Goal: Find specific page/section: Find specific page/section

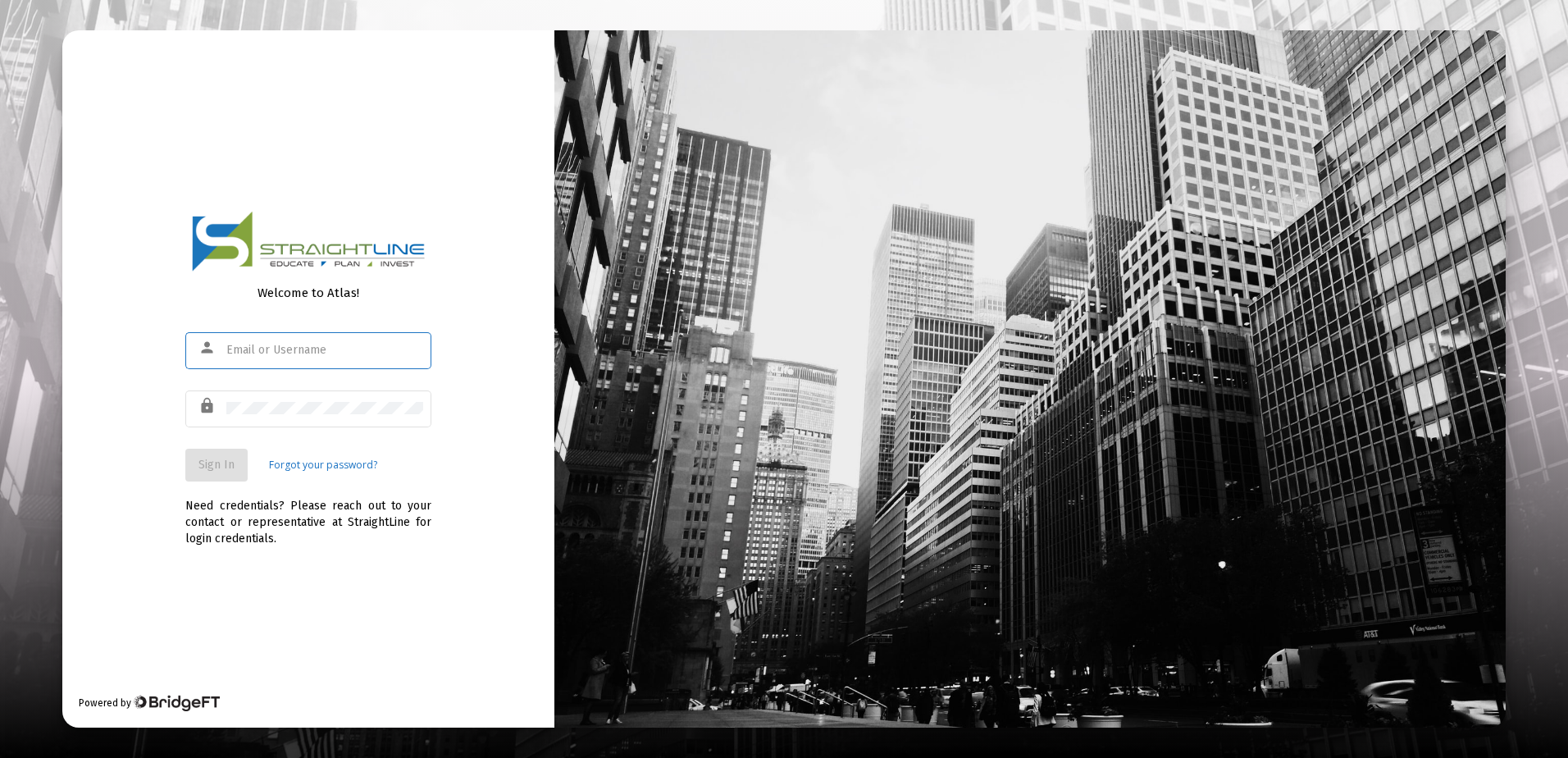
type input "[EMAIL_ADDRESS][DOMAIN_NAME]"
click at [205, 462] on span "Sign In" at bounding box center [216, 464] width 36 height 14
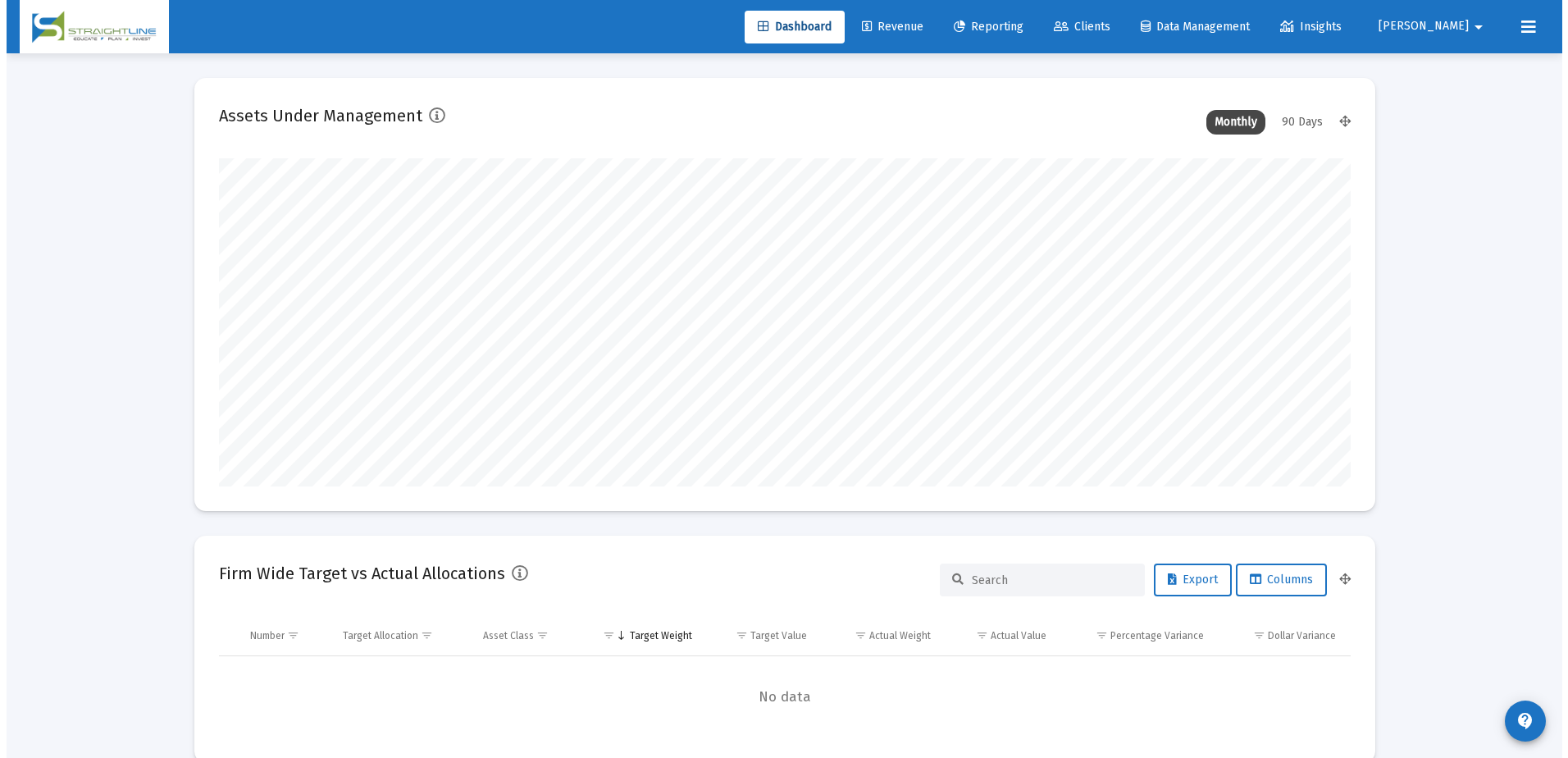
scroll to position [328, 609]
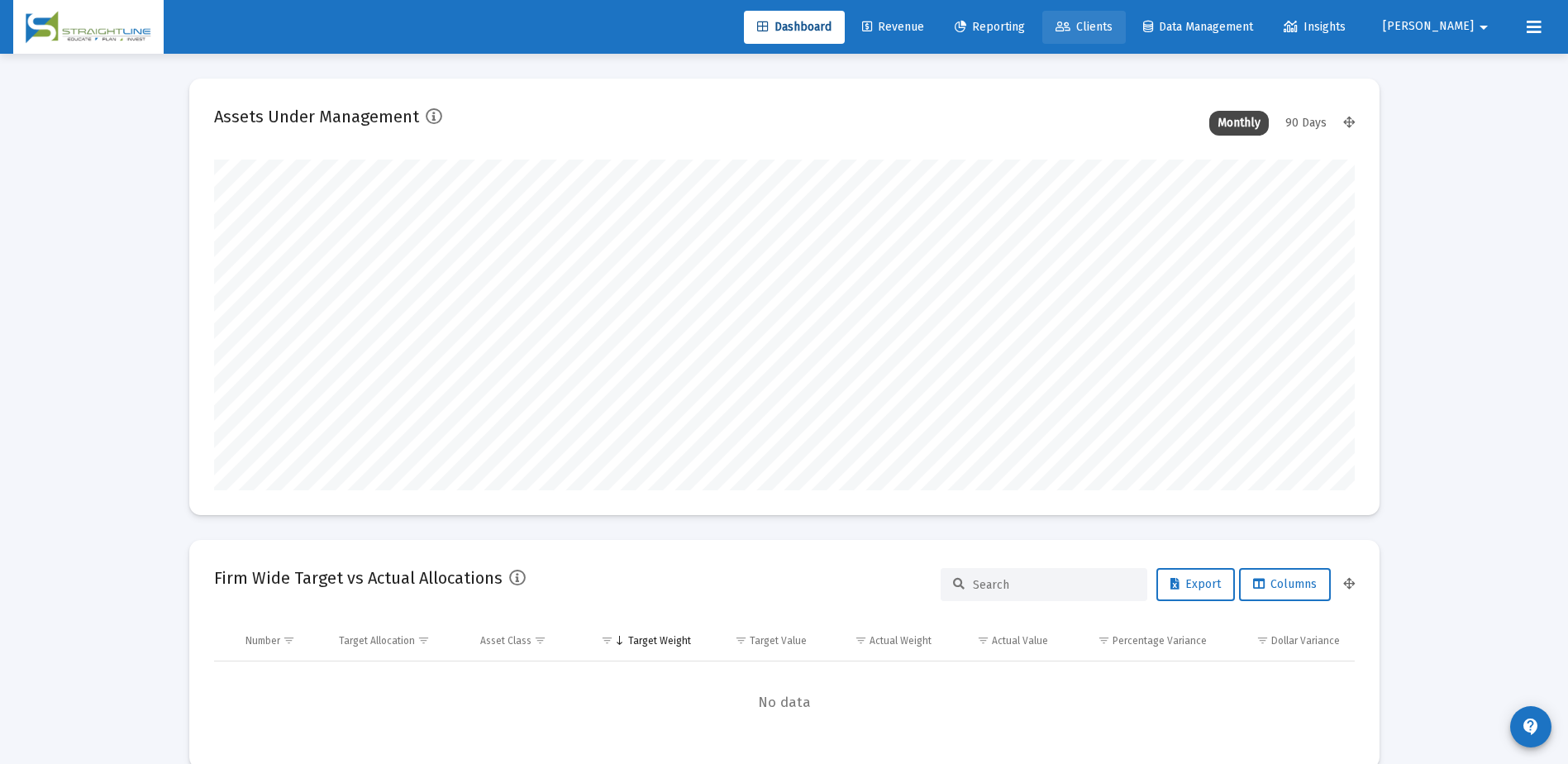
click at [1112, 24] on span "Clients" at bounding box center [1083, 27] width 57 height 14
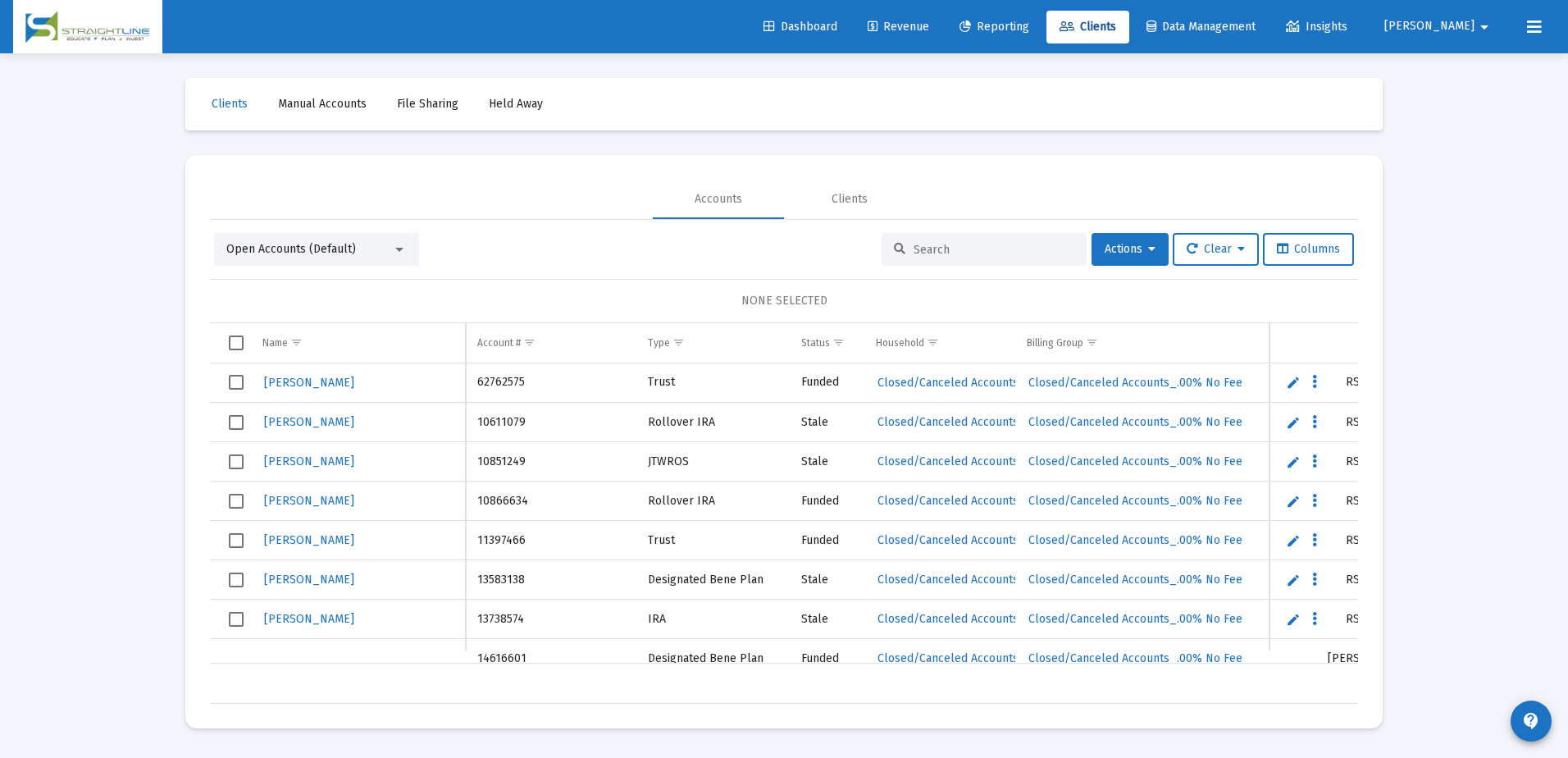
click at [944, 251] on input at bounding box center [994, 250] width 161 height 14
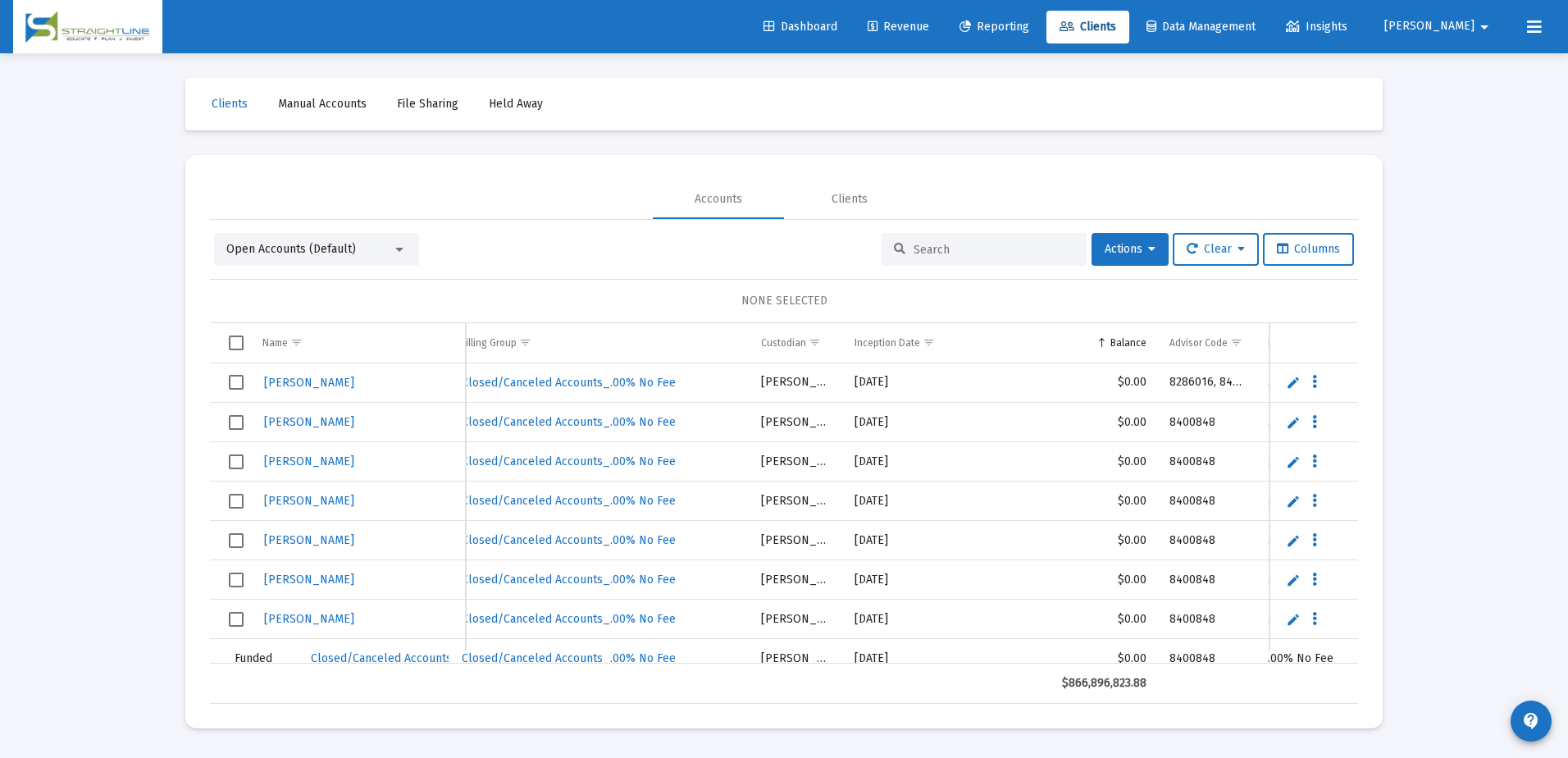
scroll to position [0, 695]
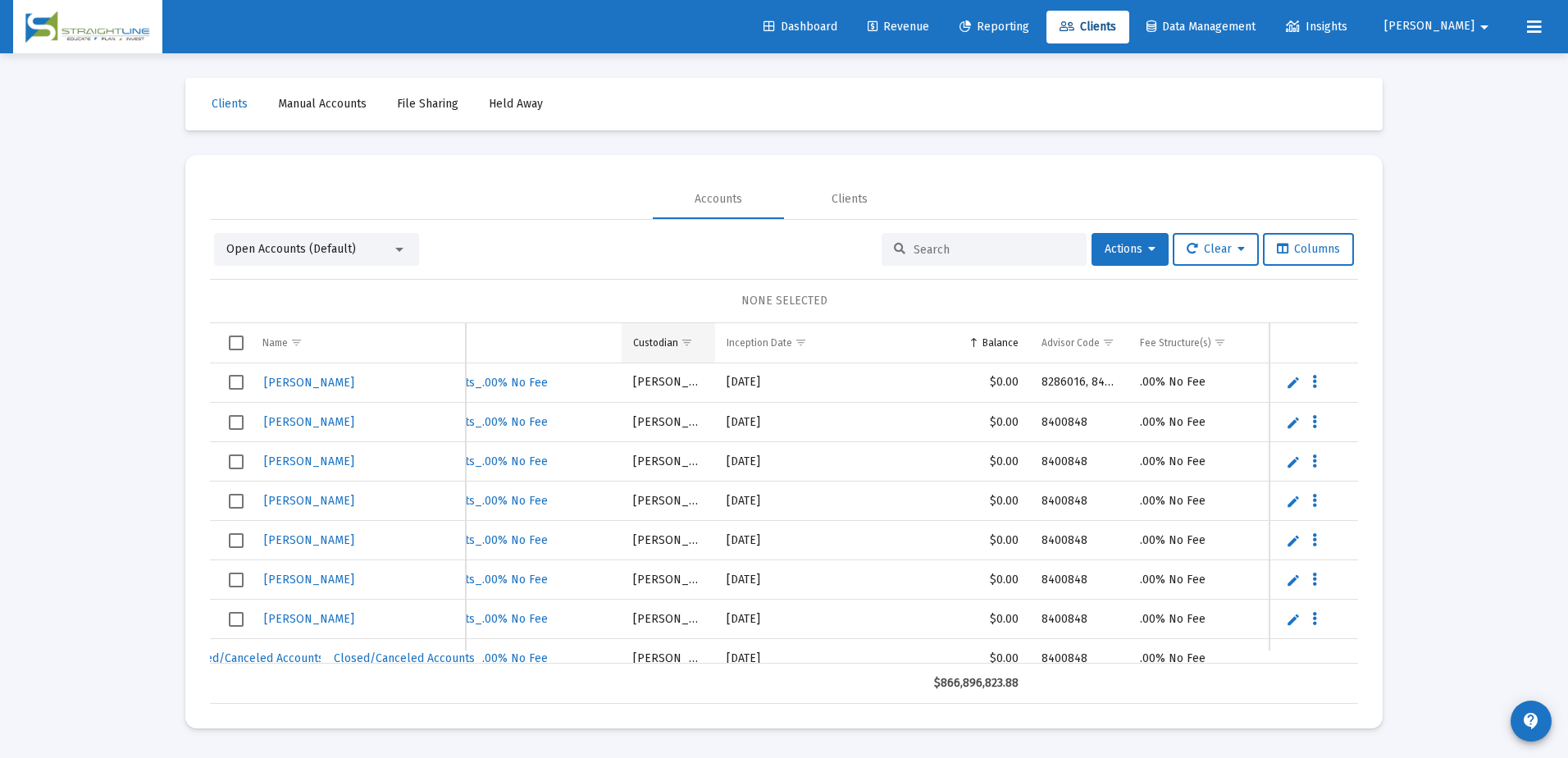
click at [690, 341] on span "Show filter options for column 'Custodian'" at bounding box center [686, 342] width 13 height 13
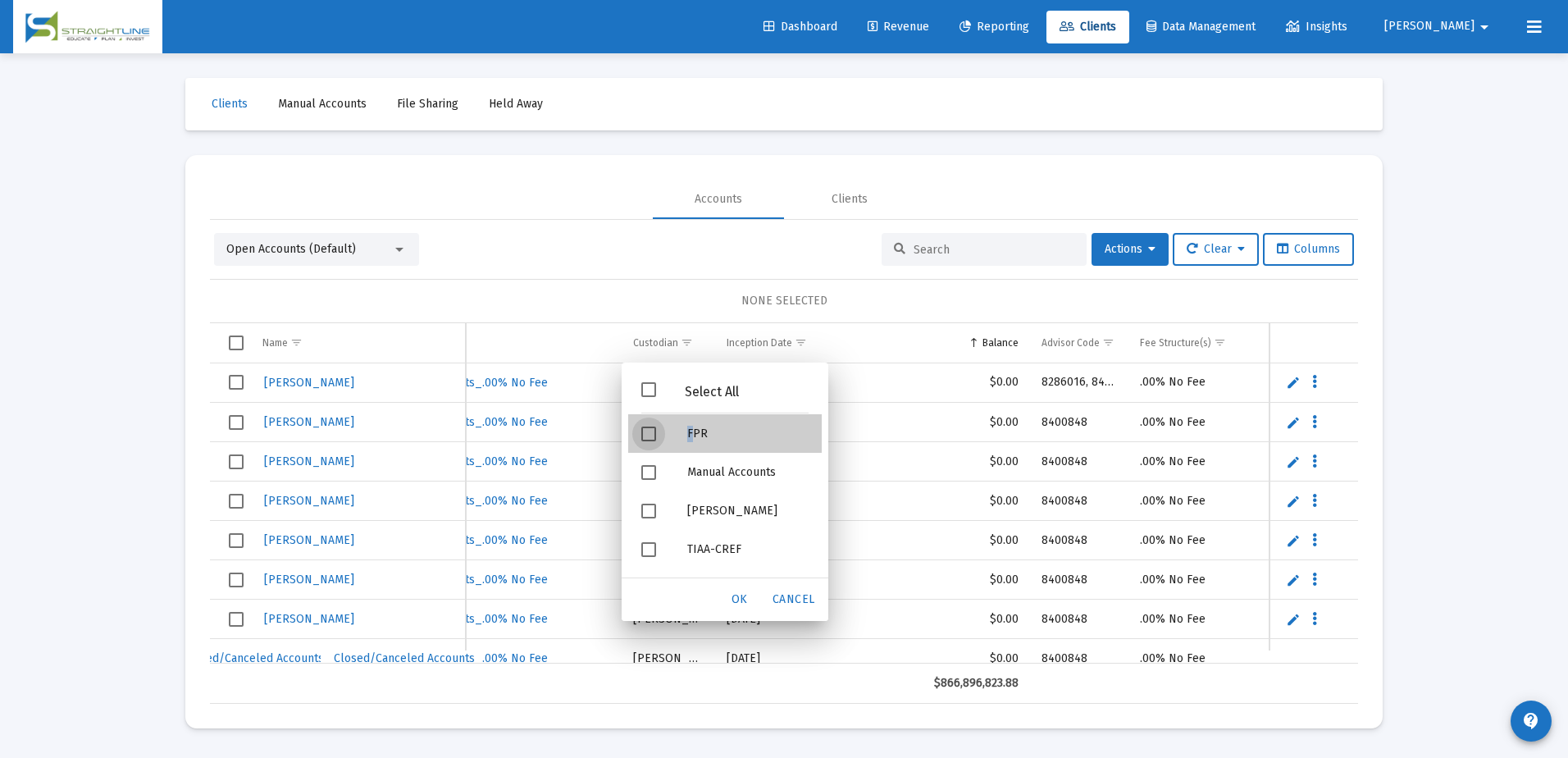
click at [690, 437] on div "FPR" at bounding box center [747, 433] width 148 height 38
click at [751, 604] on div "OK" at bounding box center [740, 599] width 53 height 29
